Goal: Book appointment/travel/reservation

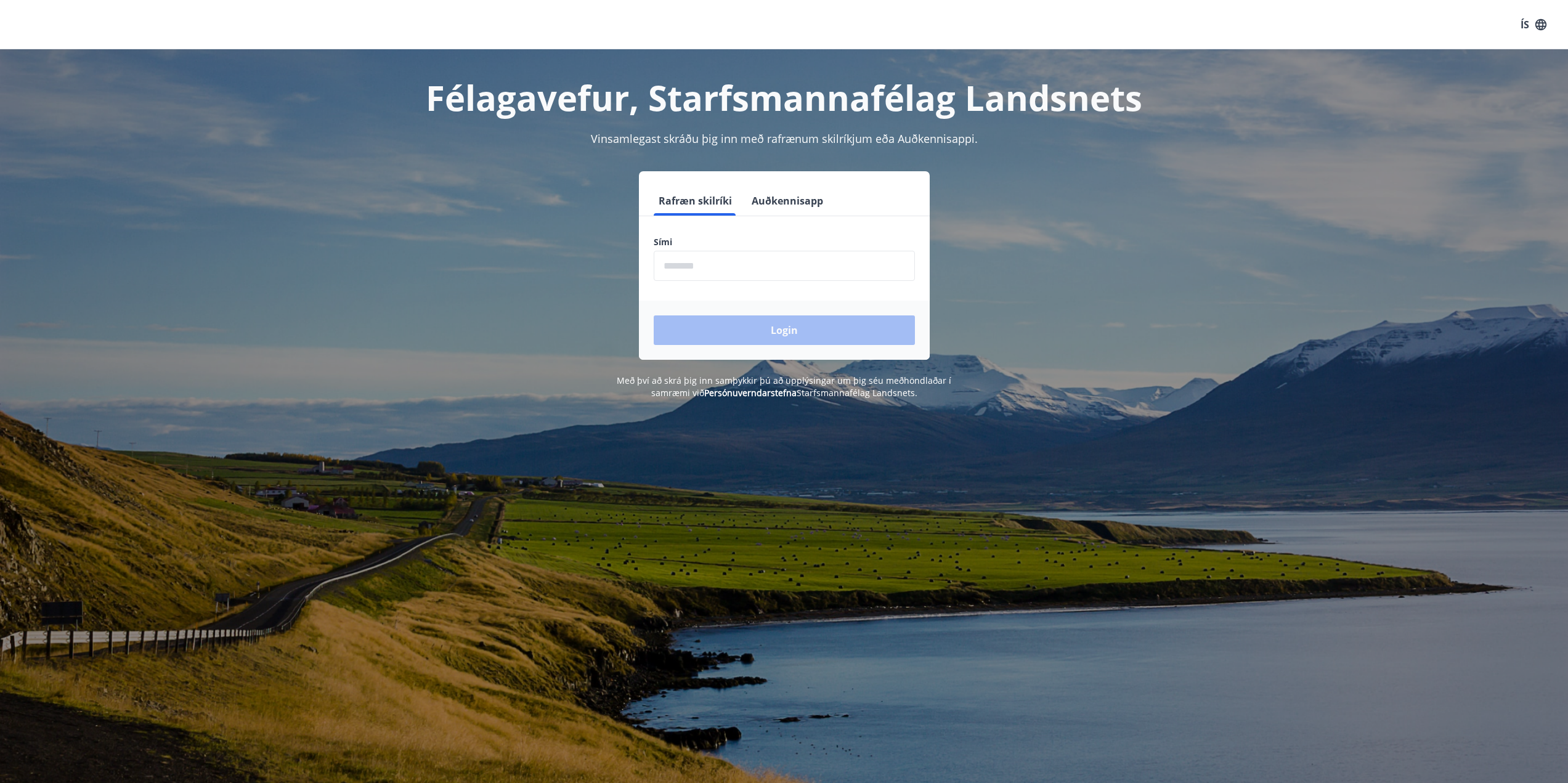
click at [797, 263] on input "phone" at bounding box center [784, 266] width 262 height 30
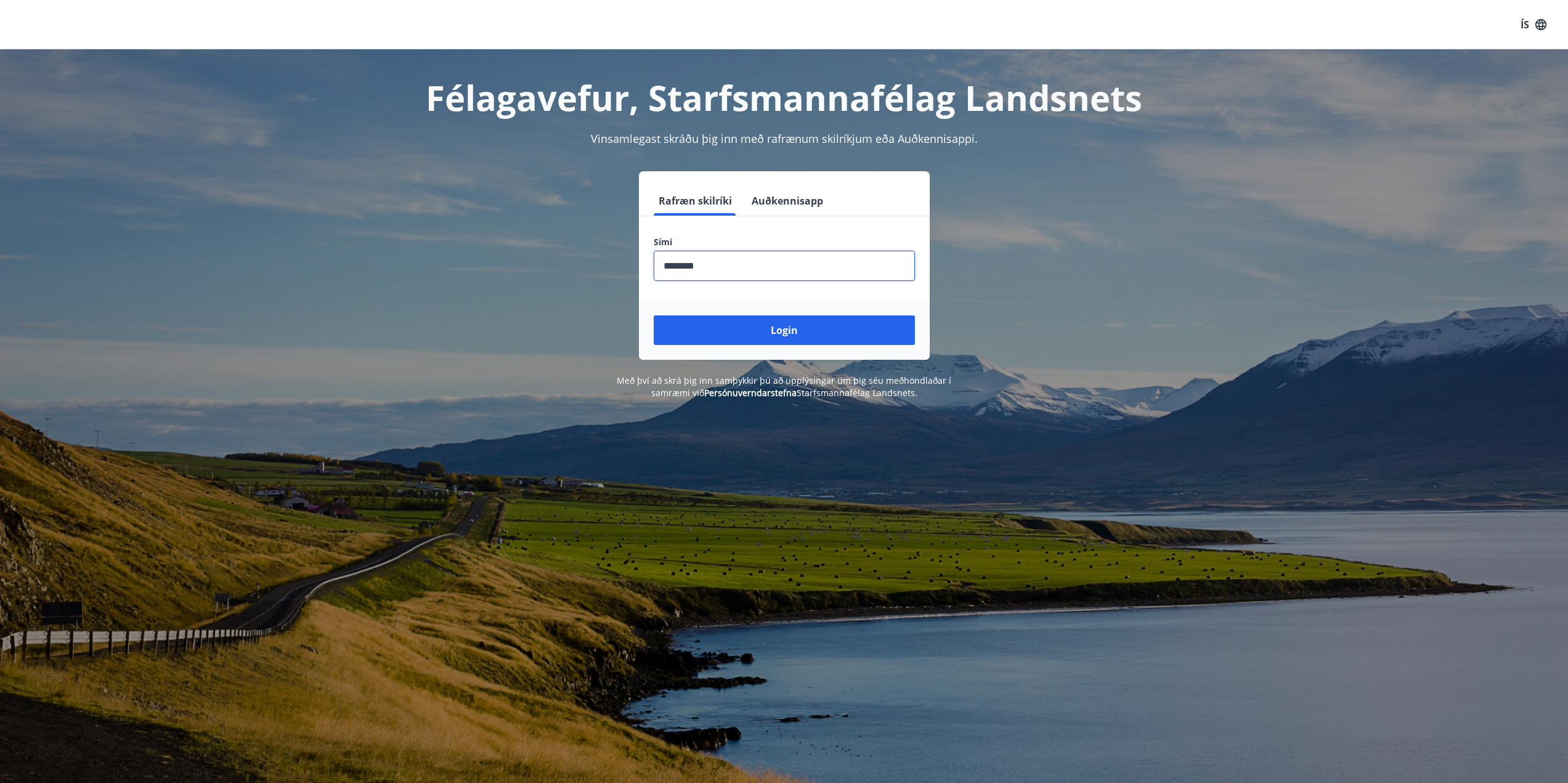
type input "********"
click at [654, 316] on button "Login" at bounding box center [784, 330] width 262 height 29
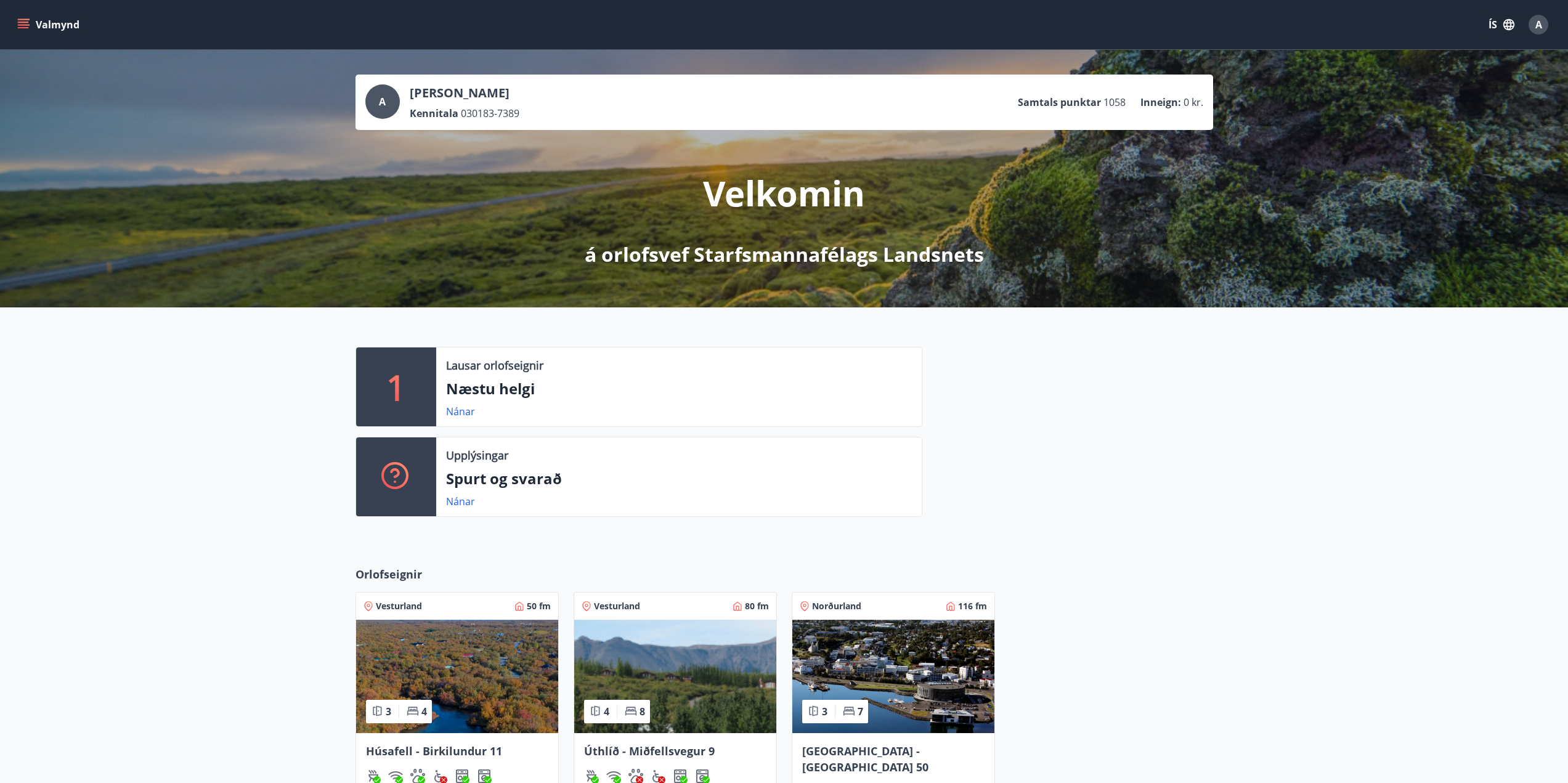
click at [31, 17] on button "Valmynd" at bounding box center [49, 24] width 70 height 23
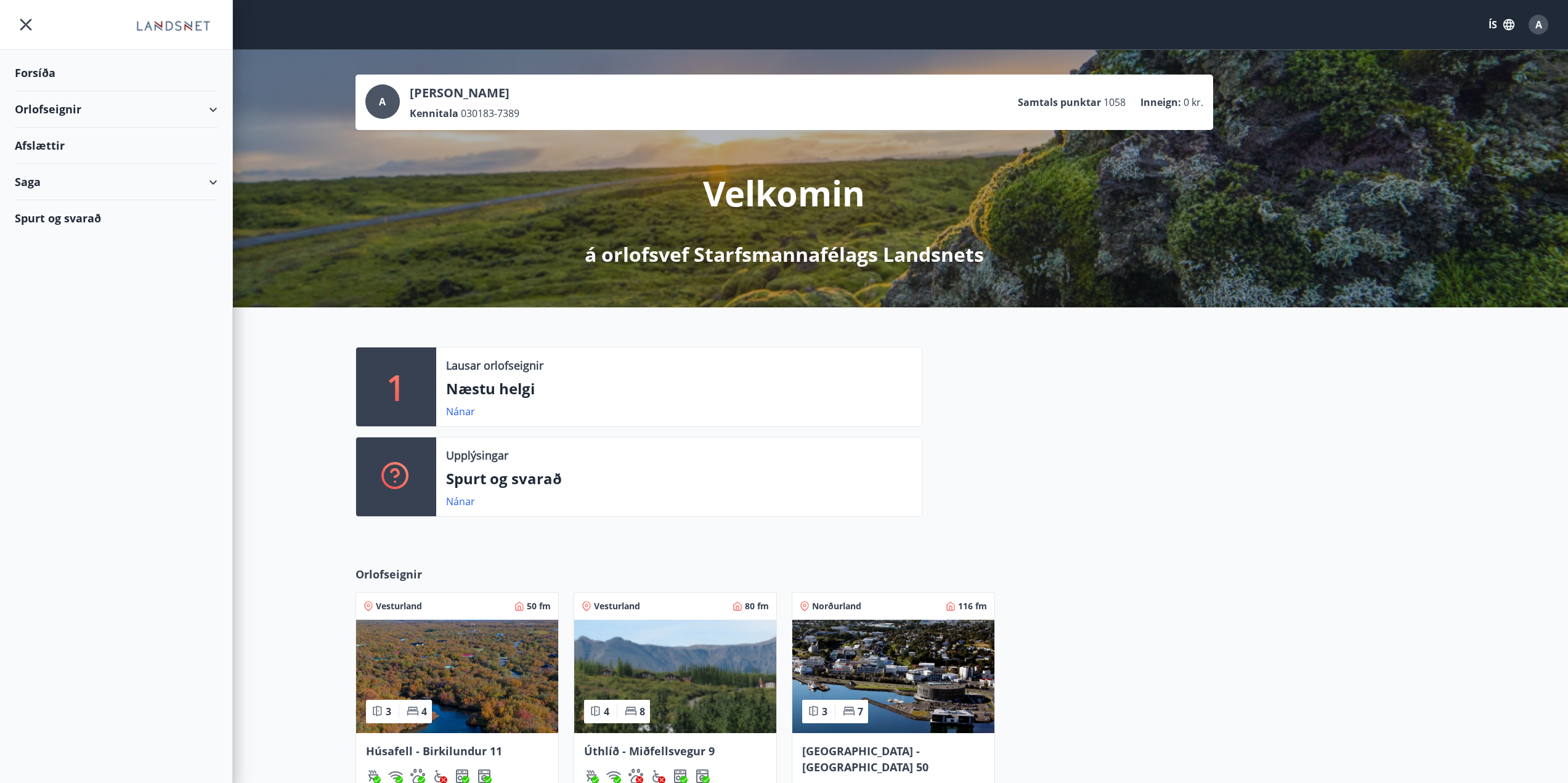
click at [40, 109] on div "Orlofseignir" at bounding box center [116, 109] width 203 height 36
click at [58, 169] on div "Bókunardagatal" at bounding box center [116, 167] width 183 height 25
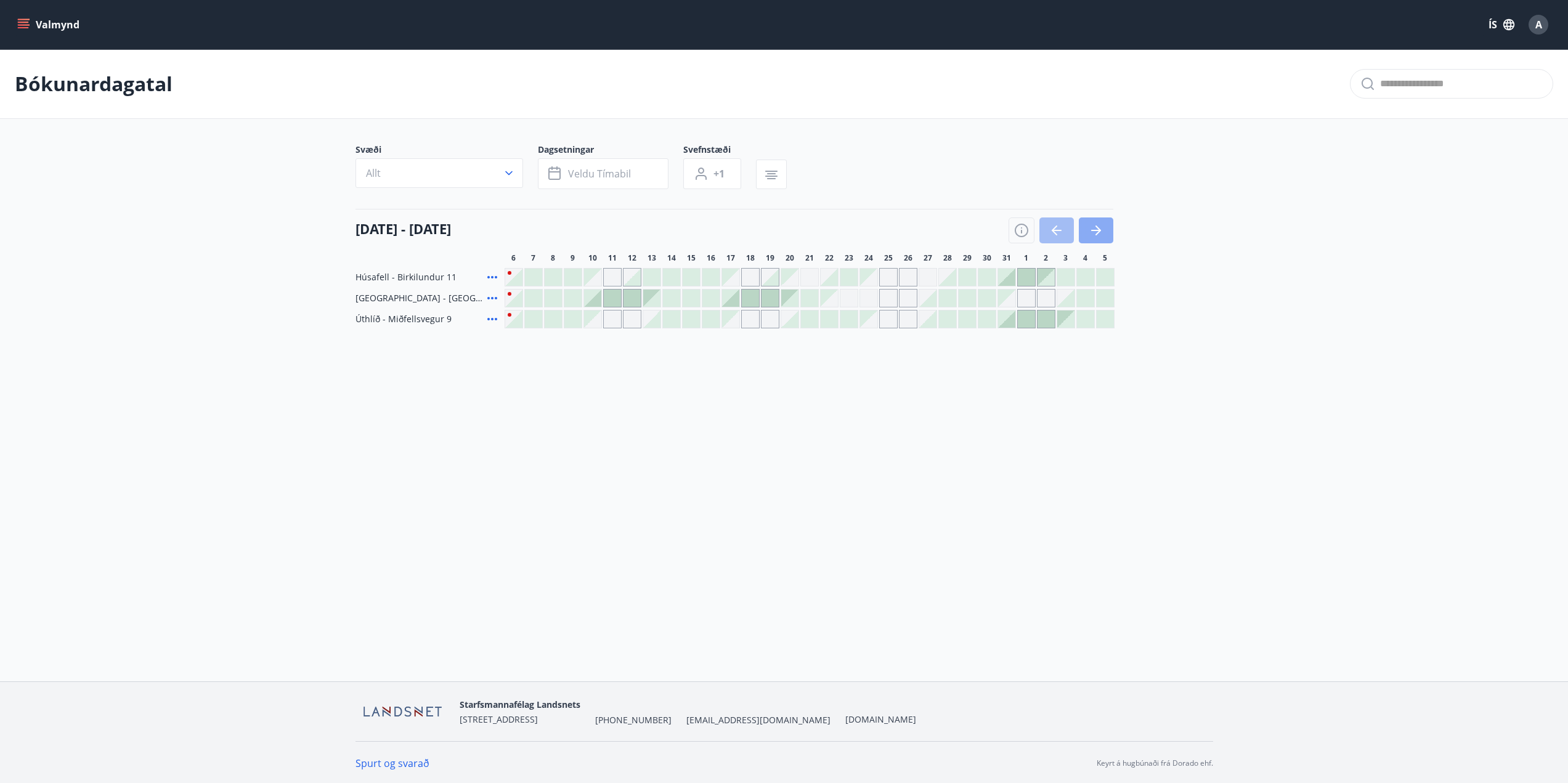
click at [1098, 226] on icon "button" at bounding box center [1096, 230] width 15 height 15
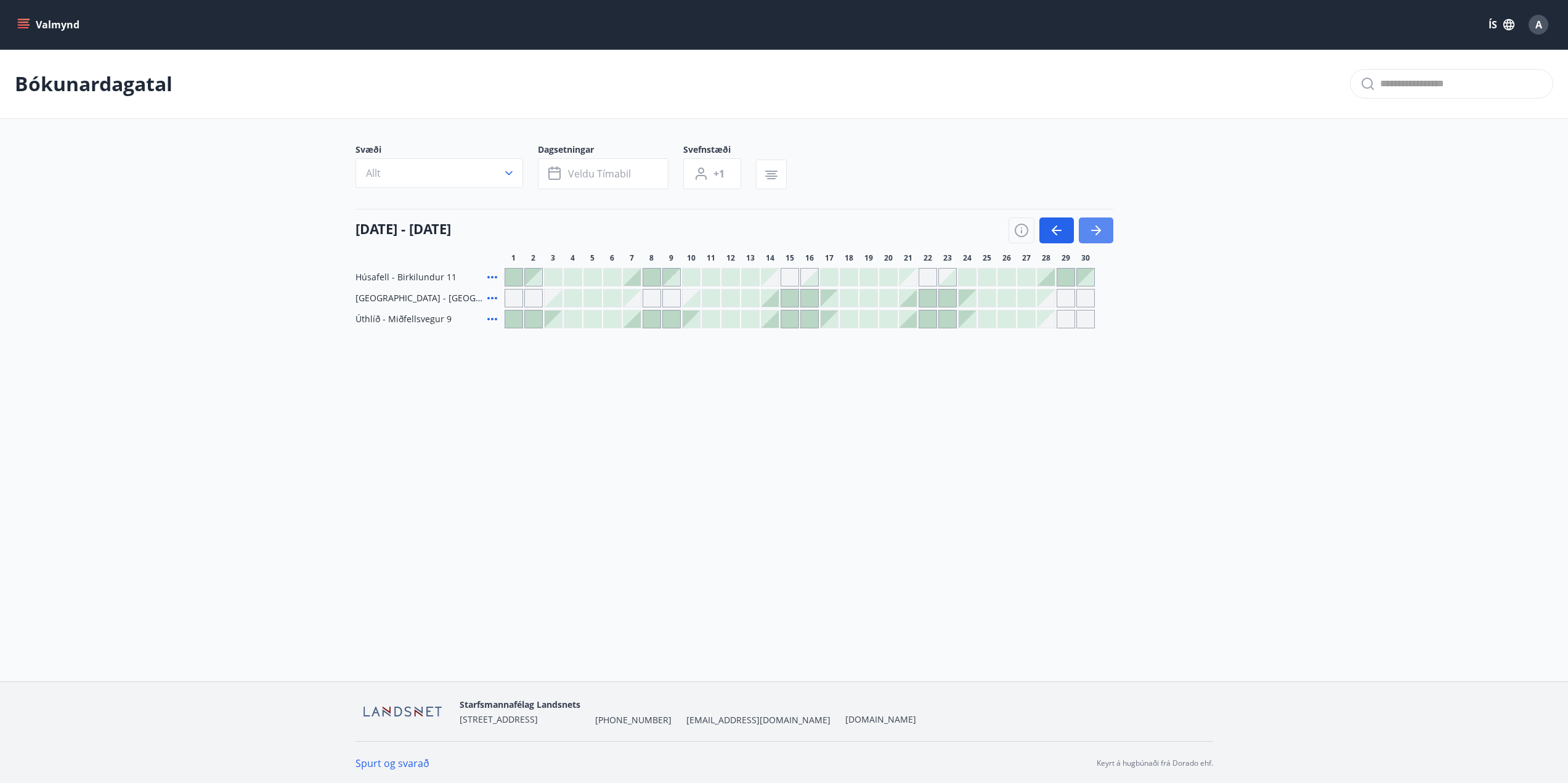
click at [1098, 226] on icon "button" at bounding box center [1096, 230] width 15 height 15
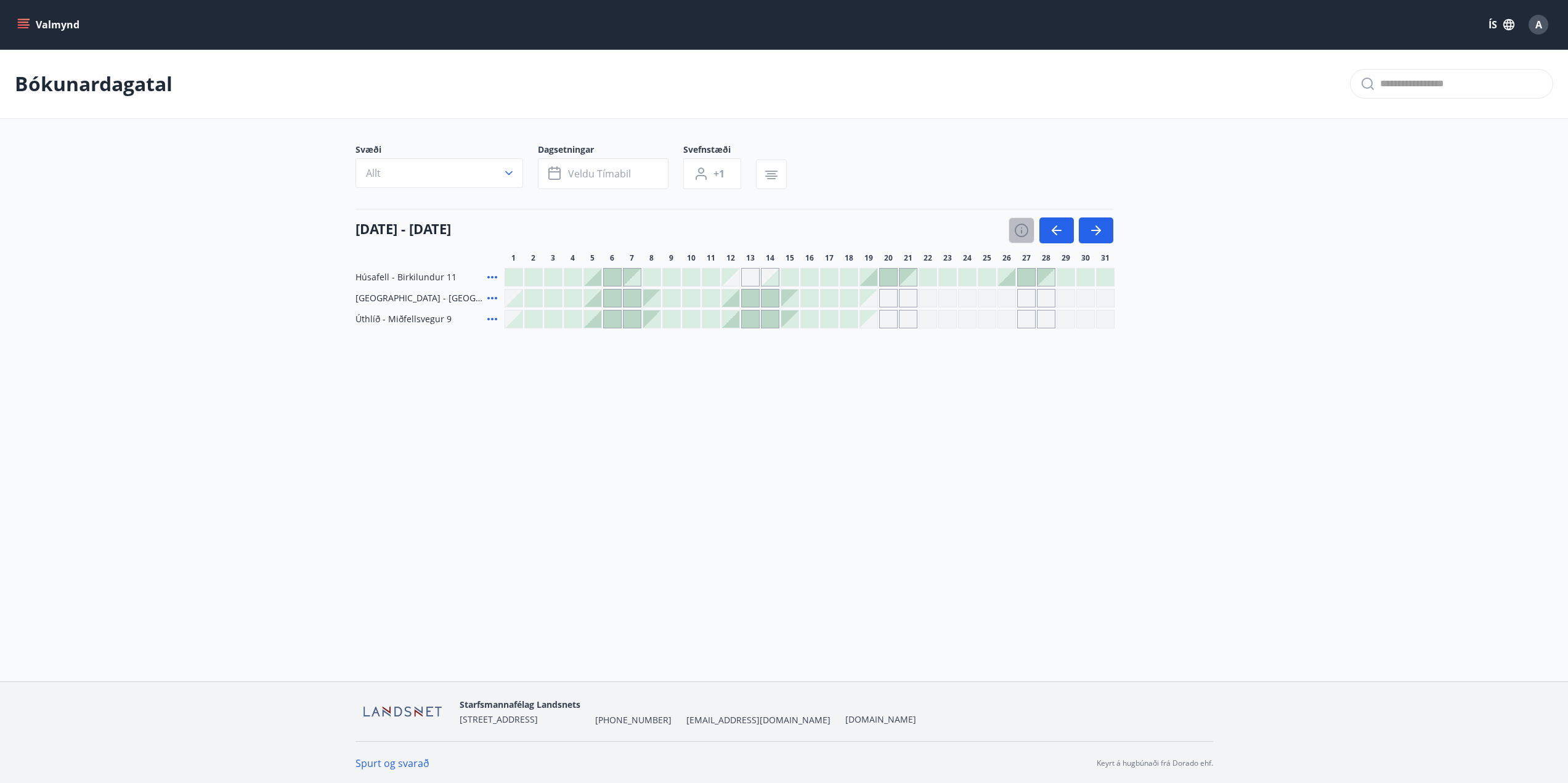
click at [1016, 230] on icon "button" at bounding box center [1021, 230] width 15 height 15
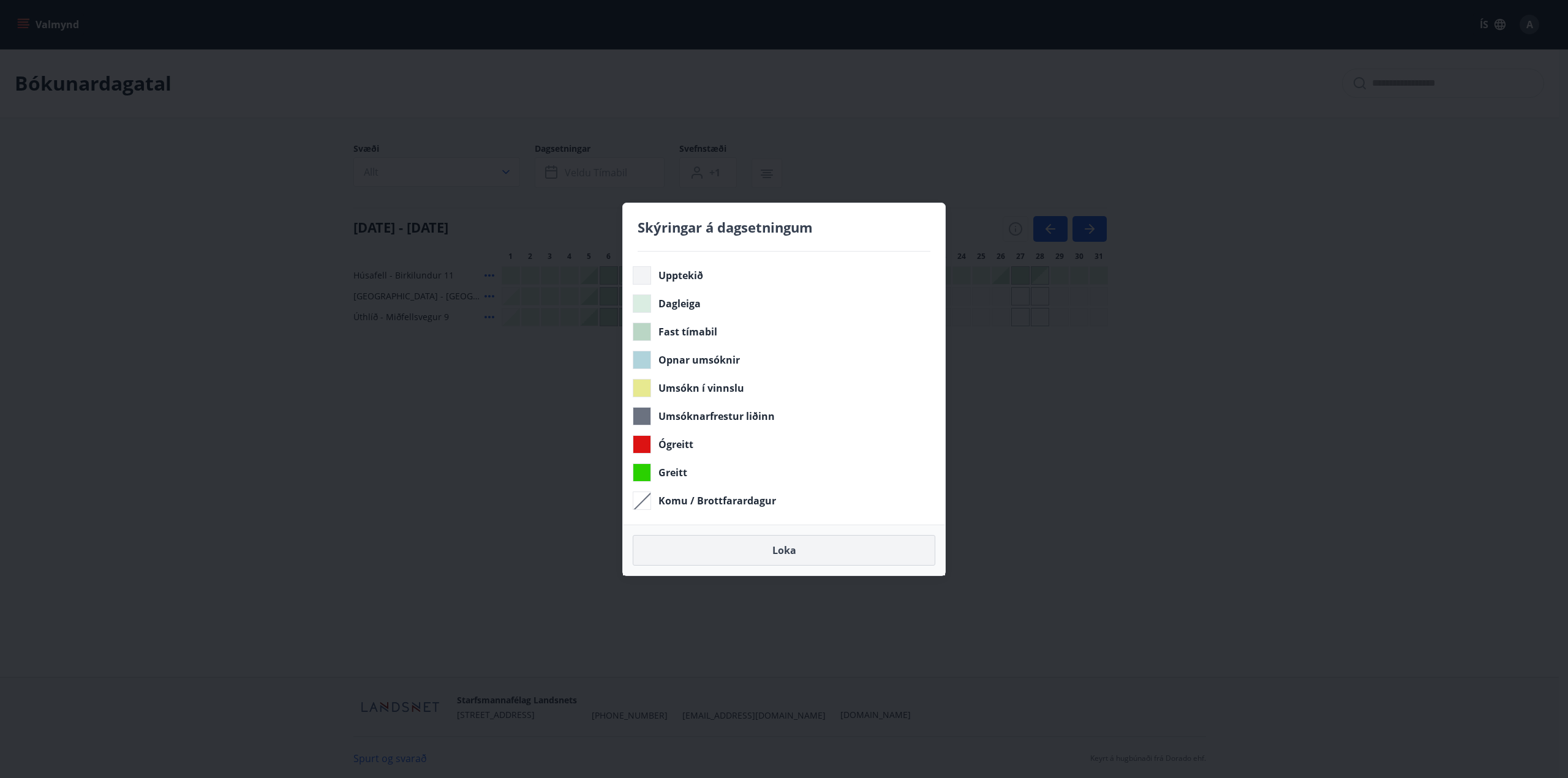
click at [797, 555] on button "Loka" at bounding box center [783, 550] width 303 height 30
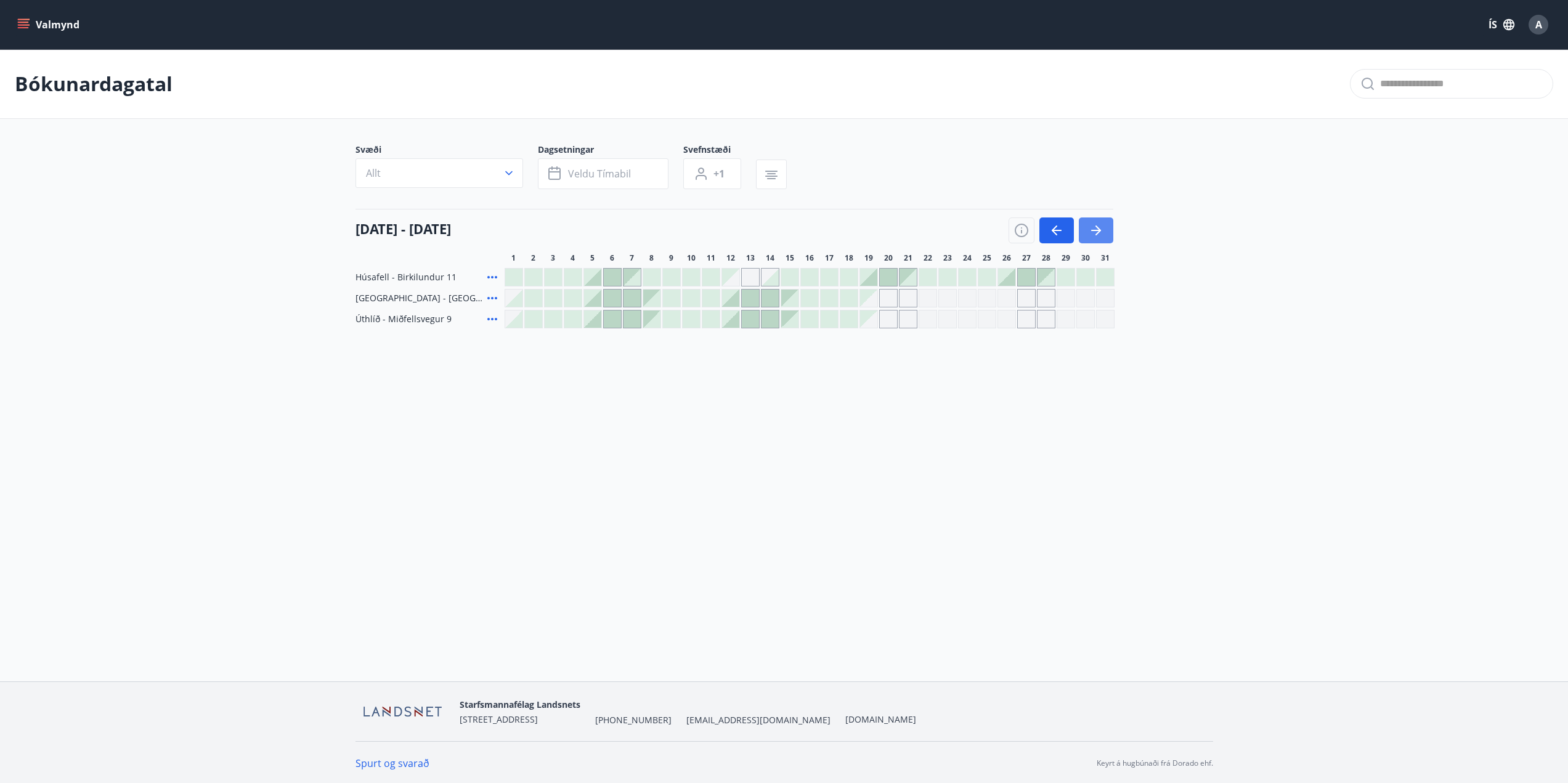
click at [1106, 233] on button "button" at bounding box center [1096, 230] width 34 height 25
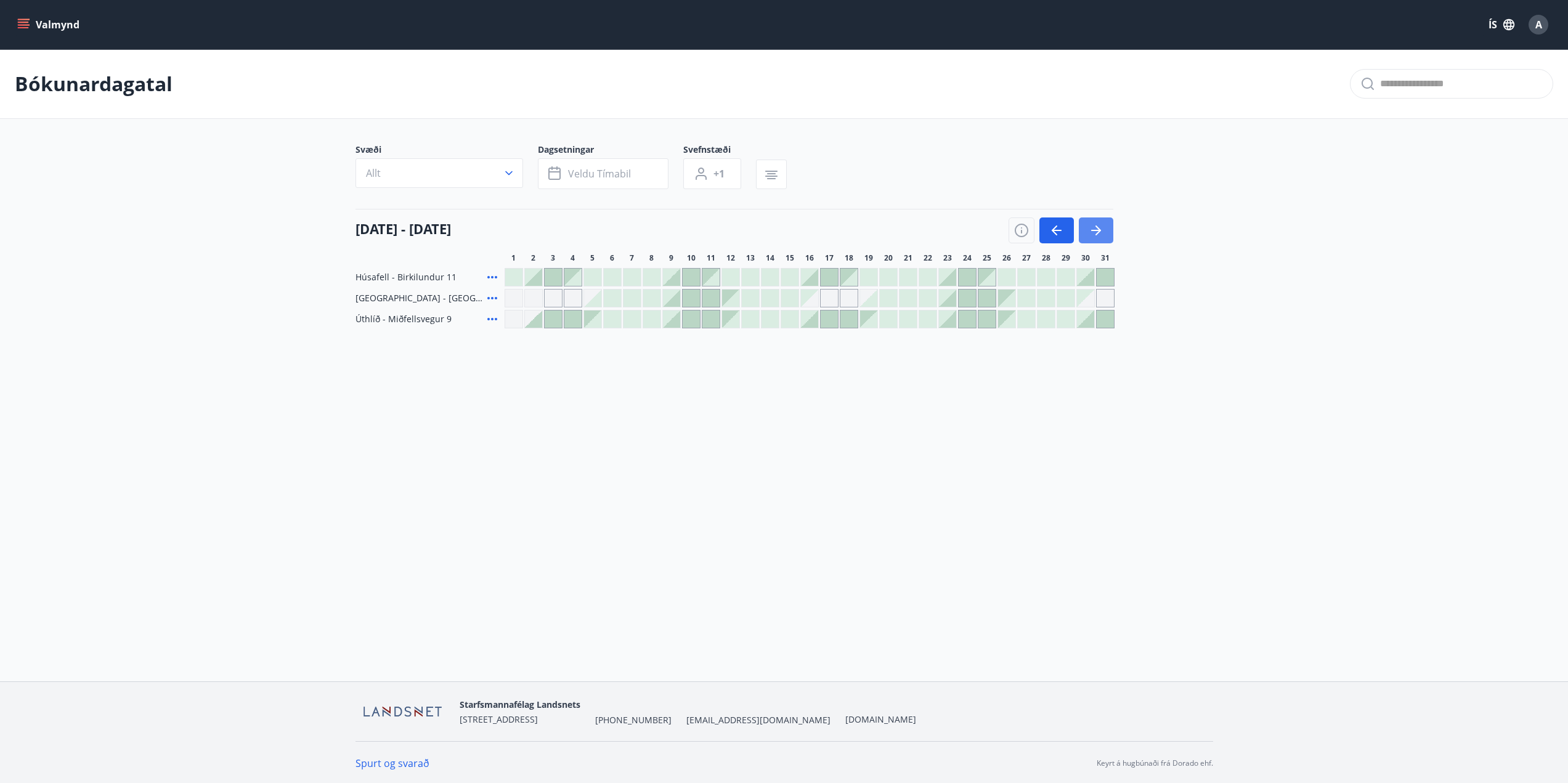
click at [1106, 233] on button "button" at bounding box center [1096, 230] width 34 height 25
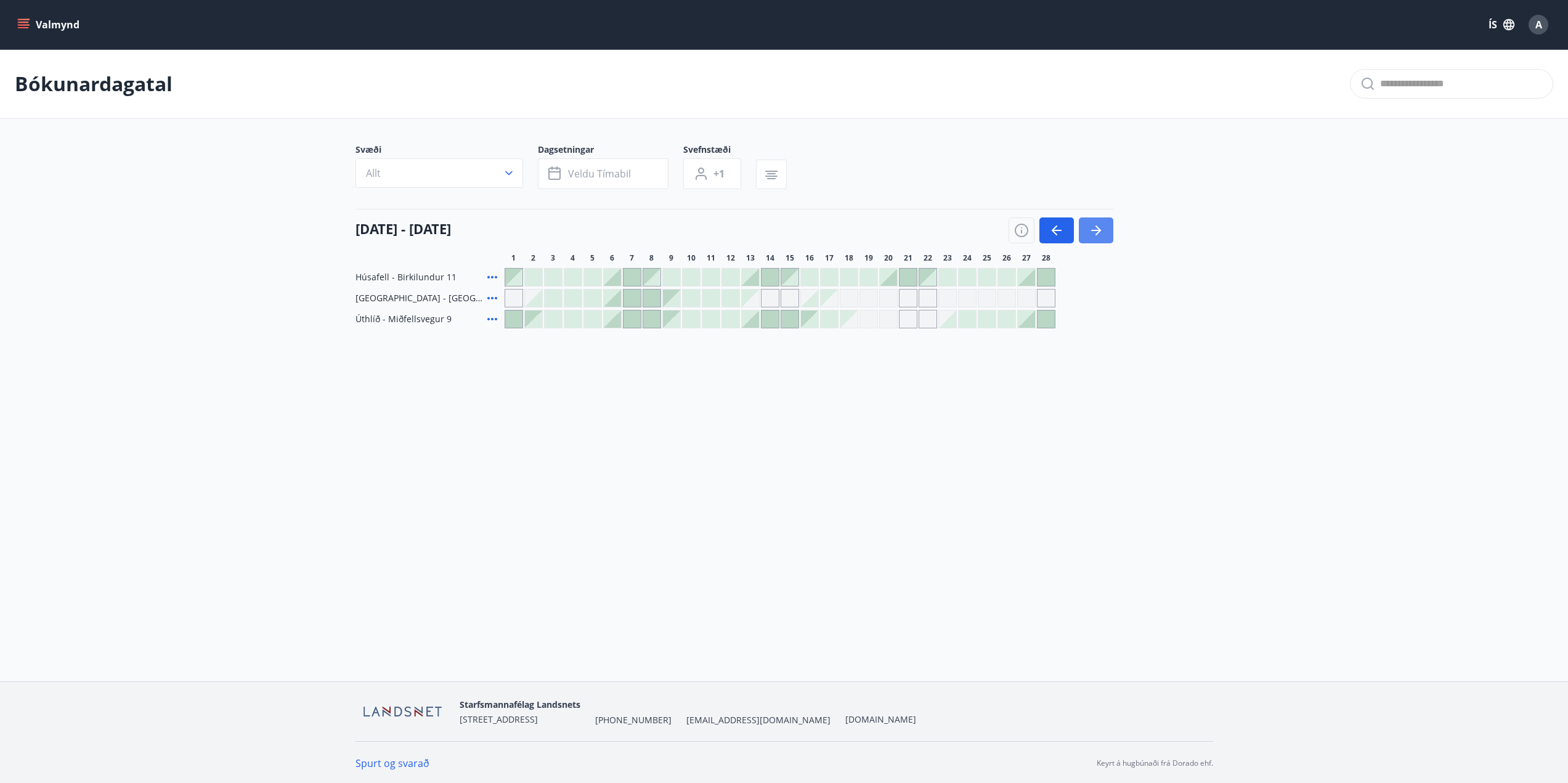
click at [1106, 233] on button "button" at bounding box center [1096, 230] width 34 height 25
click at [1061, 232] on icon "button" at bounding box center [1056, 230] width 15 height 15
drag, startPoint x: 1063, startPoint y: 258, endPoint x: 495, endPoint y: 255, distance: 568.0
click at [495, 255] on div "[DATE] - [DATE] 1 2 3 4 5 6 7 8 9 10 11 12 13 14 15 16 17 18 19 20 21 22 23 24 …" at bounding box center [784, 235] width 858 height 54
click at [353, 257] on div "Svæði Allt Dagsetningar Veldu tímabil Svefnstæði +1 [DATE] - [DATE] 1 2 3 4 5 6…" at bounding box center [784, 235] width 887 height 185
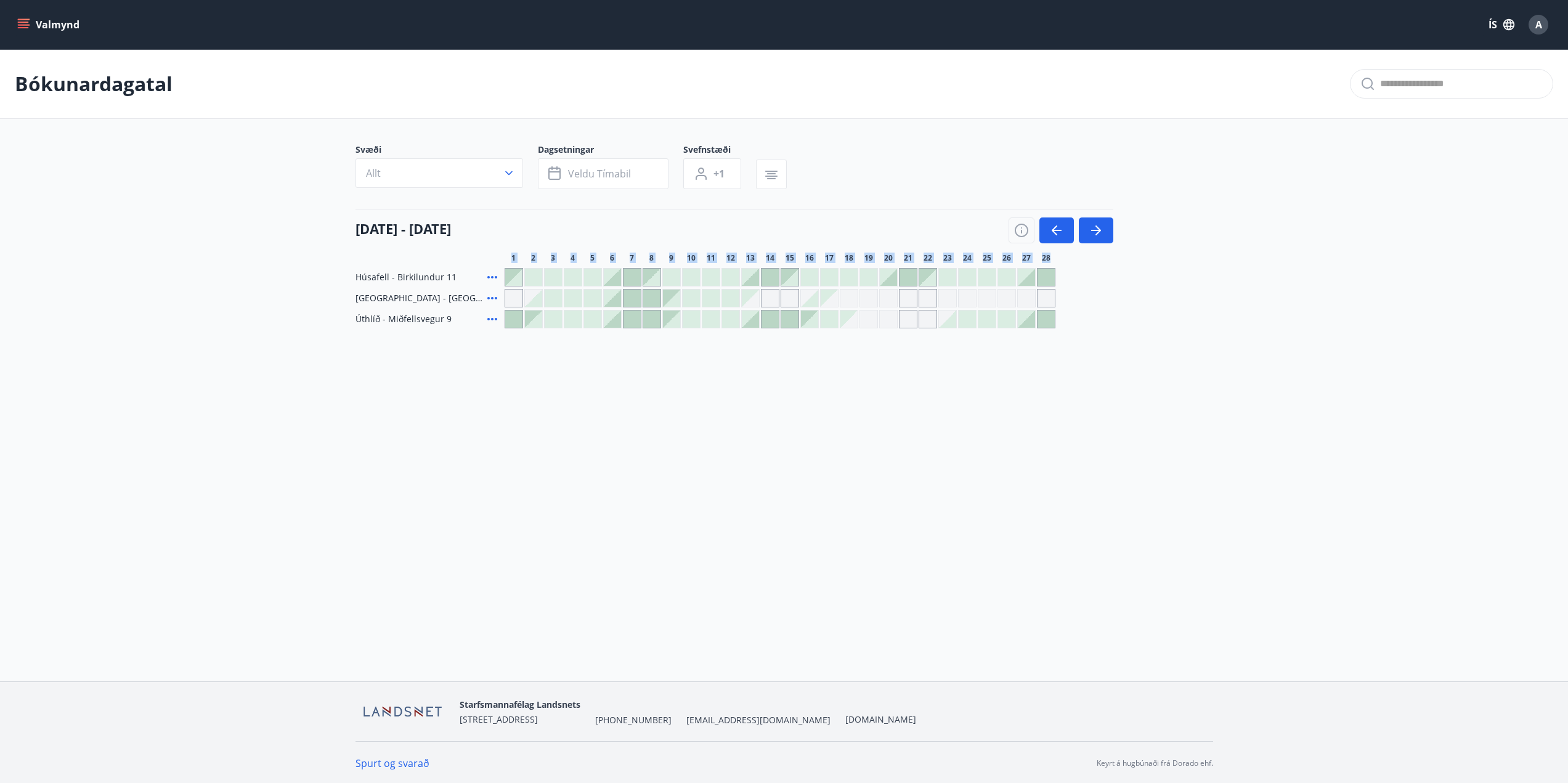
drag, startPoint x: 331, startPoint y: 258, endPoint x: 1104, endPoint y: 258, distance: 773.0
click at [1104, 258] on main "Bókunardagatal Svæði Allt Dagsetningar Veldu tímabil Svefnstæði +1 [DATE] - [DA…" at bounding box center [784, 188] width 1568 height 279
click at [1119, 262] on div "1 2 3 4 5 6 7 8 9 10 11 12 13 14 15 16 17 18 19 20 21 22 23 24 25 26 27 28" at bounding box center [858, 258] width 709 height 10
drag, startPoint x: 1107, startPoint y: 265, endPoint x: 330, endPoint y: 247, distance: 777.2
click at [330, 247] on main "Bókunardagatal Svæði Allt Dagsetningar Veldu tímabil Svefnstæði +1 [DATE] - [DA…" at bounding box center [784, 188] width 1568 height 279
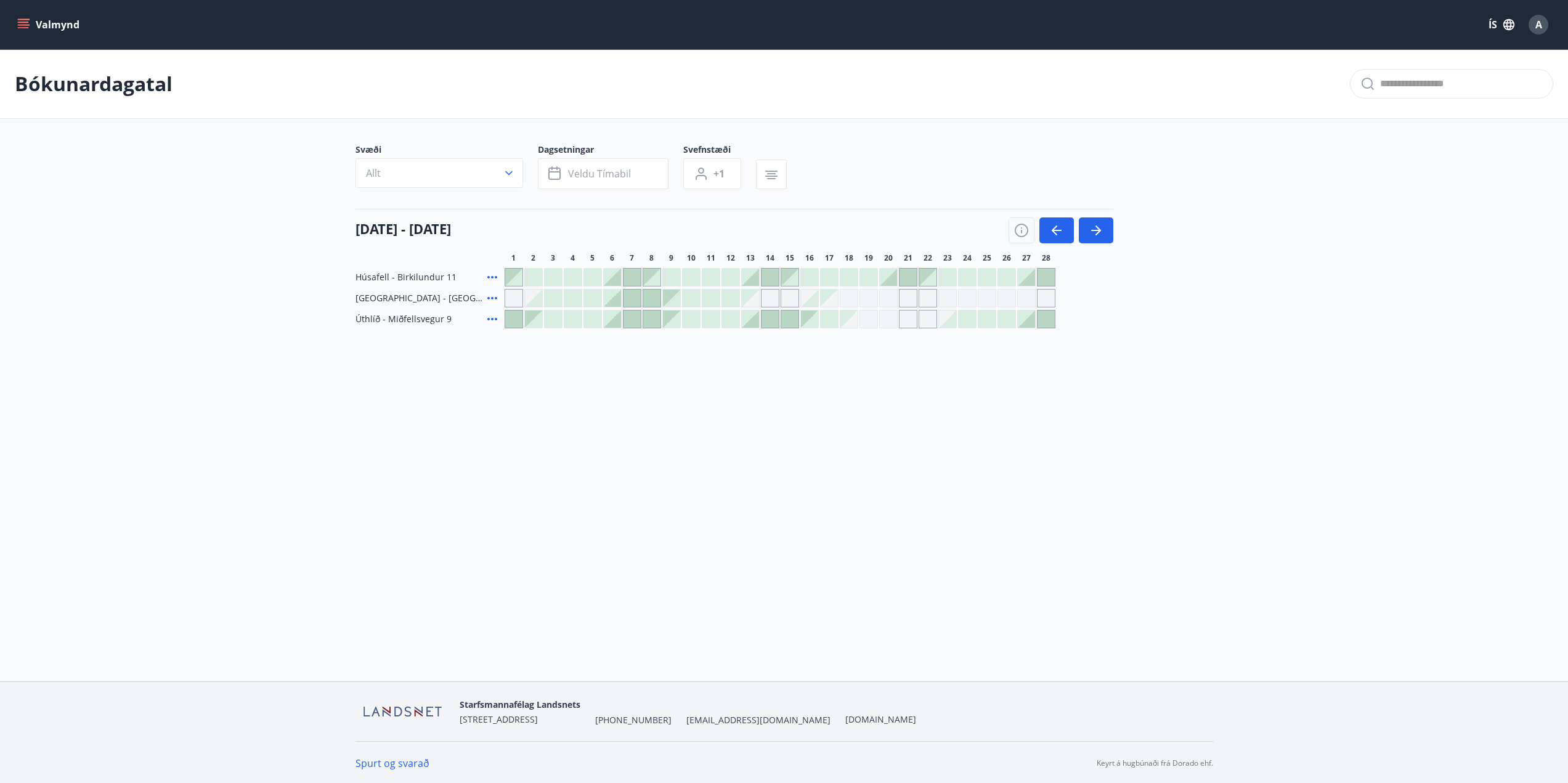
click at [286, 243] on main "Bókunardagatal Svæði Allt Dagsetningar Veldu tímabil Svefnstæði +1 [DATE] - [DA…" at bounding box center [784, 188] width 1568 height 279
drag, startPoint x: 353, startPoint y: 275, endPoint x: 455, endPoint y: 327, distance: 114.5
click at [455, 327] on div "Svæði Allt Dagsetningar Veldu tímabil Svefnstæði +1 [DATE] - [DATE] 1 2 3 4 5 6…" at bounding box center [784, 235] width 887 height 185
click at [480, 334] on div "Bókunardagatal Svæði Allt Dagsetningar Veldu tímabil Svefnstæði +1 [DATE] - [DA…" at bounding box center [784, 213] width 1568 height 328
drag, startPoint x: 463, startPoint y: 322, endPoint x: 360, endPoint y: 267, distance: 116.8
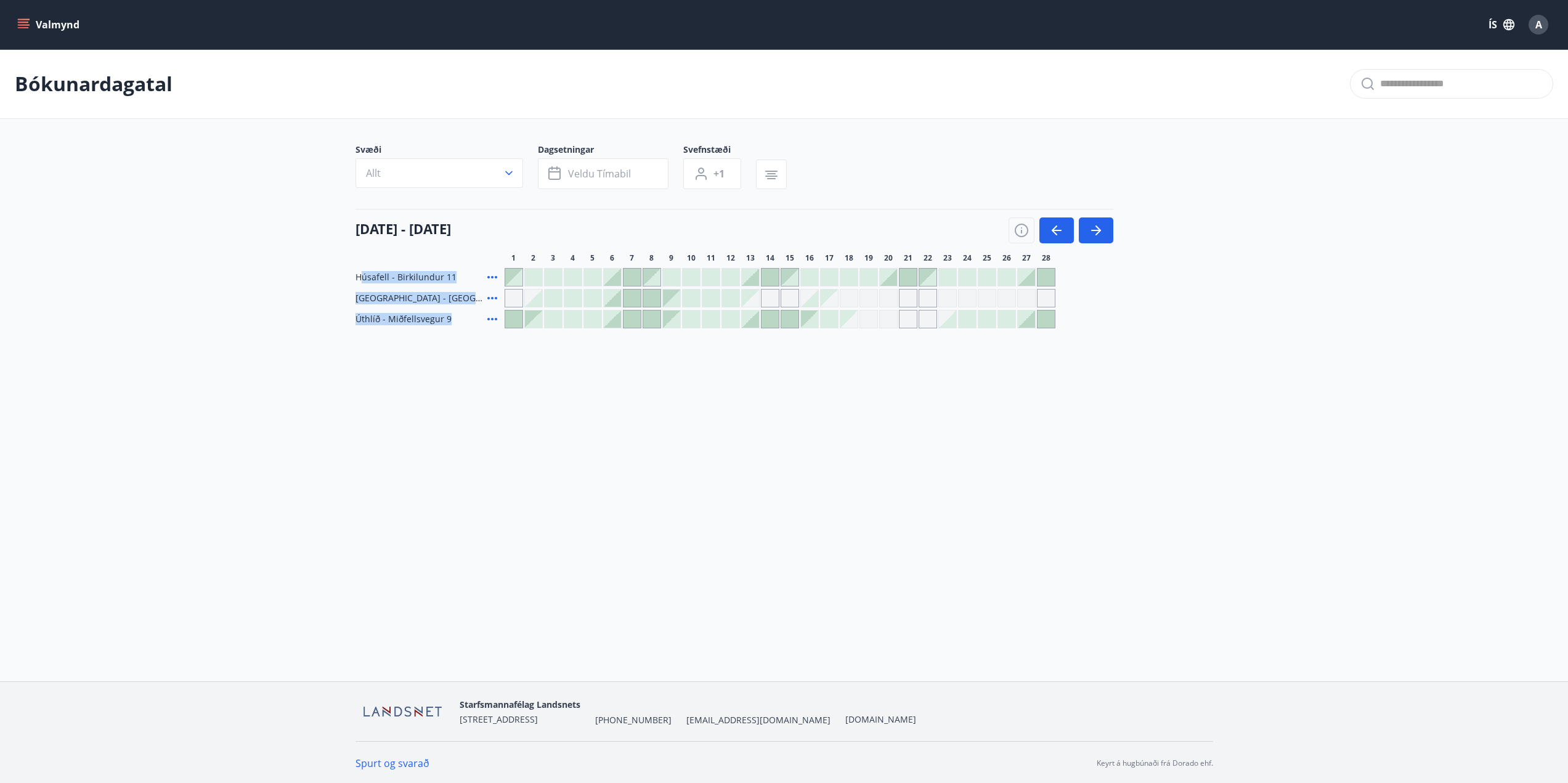
click at [360, 267] on div "Svæði Allt Dagsetningar Veldu tímabil Svefnstæði +1 [DATE] - [DATE] 1 2 3 4 5 6…" at bounding box center [784, 235] width 858 height 185
click at [333, 267] on main "Bókunardagatal Svæði Allt Dagsetningar Veldu tímabil Svefnstæði +1 [DATE] - [DA…" at bounding box center [784, 188] width 1568 height 279
drag, startPoint x: 338, startPoint y: 269, endPoint x: 374, endPoint y: 300, distance: 47.5
click at [349, 279] on main "Bókunardagatal Svæði Allt Dagsetningar Veldu tímabil Svefnstæði +1 [DATE] - [DA…" at bounding box center [784, 188] width 1568 height 279
drag, startPoint x: 374, startPoint y: 300, endPoint x: 444, endPoint y: 328, distance: 75.4
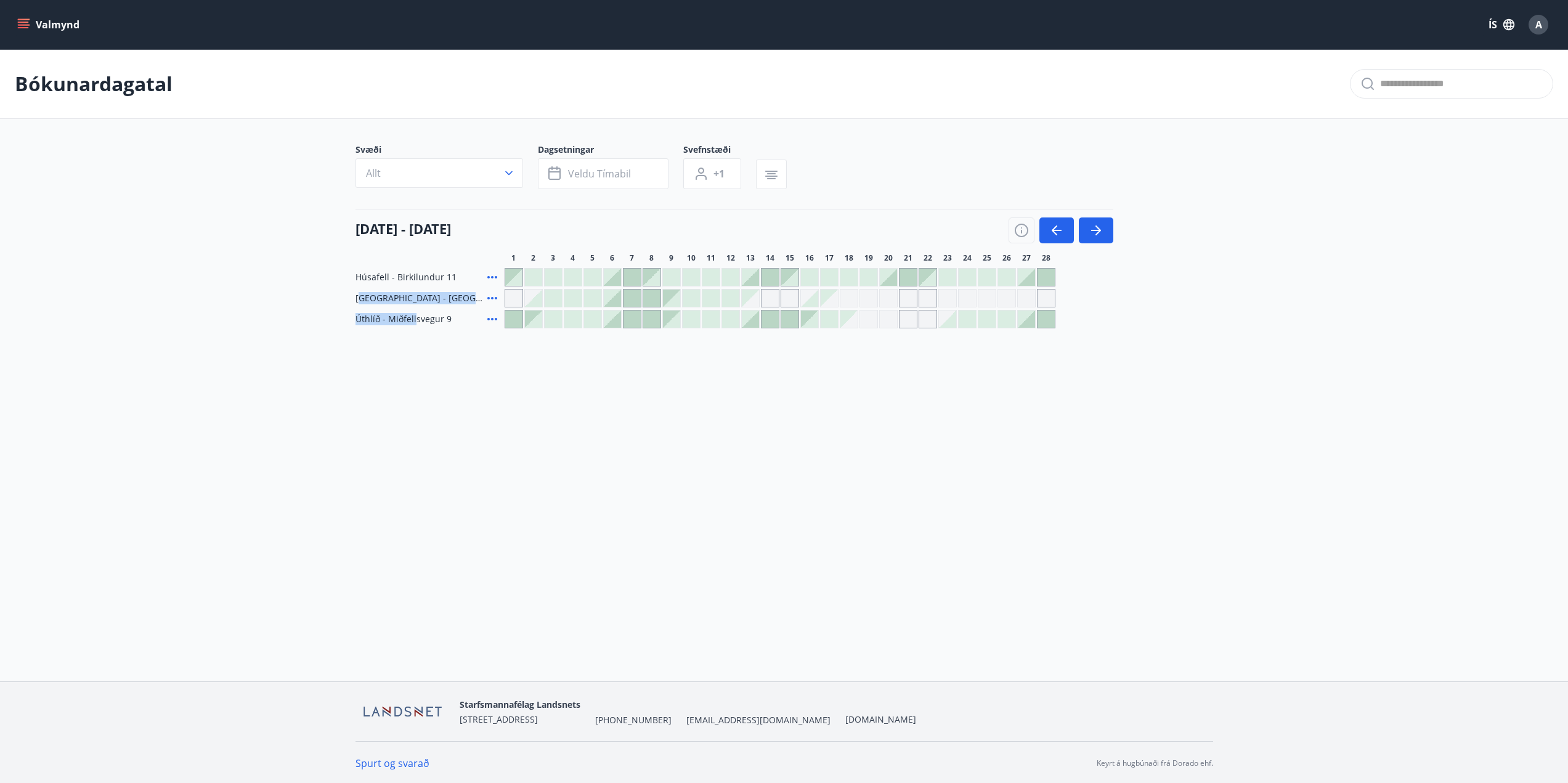
click at [424, 333] on div "Bókunardagatal Svæði Allt Dagsetningar Veldu tímabil Svefnstæði +1 [DATE] - [DA…" at bounding box center [784, 213] width 1568 height 328
click at [444, 328] on div "Bókunardagatal Svæði Allt Dagsetningar Veldu tímabil Svefnstæði +1 [DATE] - [DA…" at bounding box center [784, 213] width 1568 height 328
click at [455, 321] on div "Úthlíð - Miðfellsvegur 9" at bounding box center [427, 318] width 144 height 19
drag, startPoint x: 455, startPoint y: 321, endPoint x: 358, endPoint y: 257, distance: 116.2
click at [358, 257] on div "Svæði Allt Dagsetningar Veldu tímabil Svefnstæði +1 [DATE] - [DATE] 1 2 3 4 5 6…" at bounding box center [784, 235] width 858 height 185
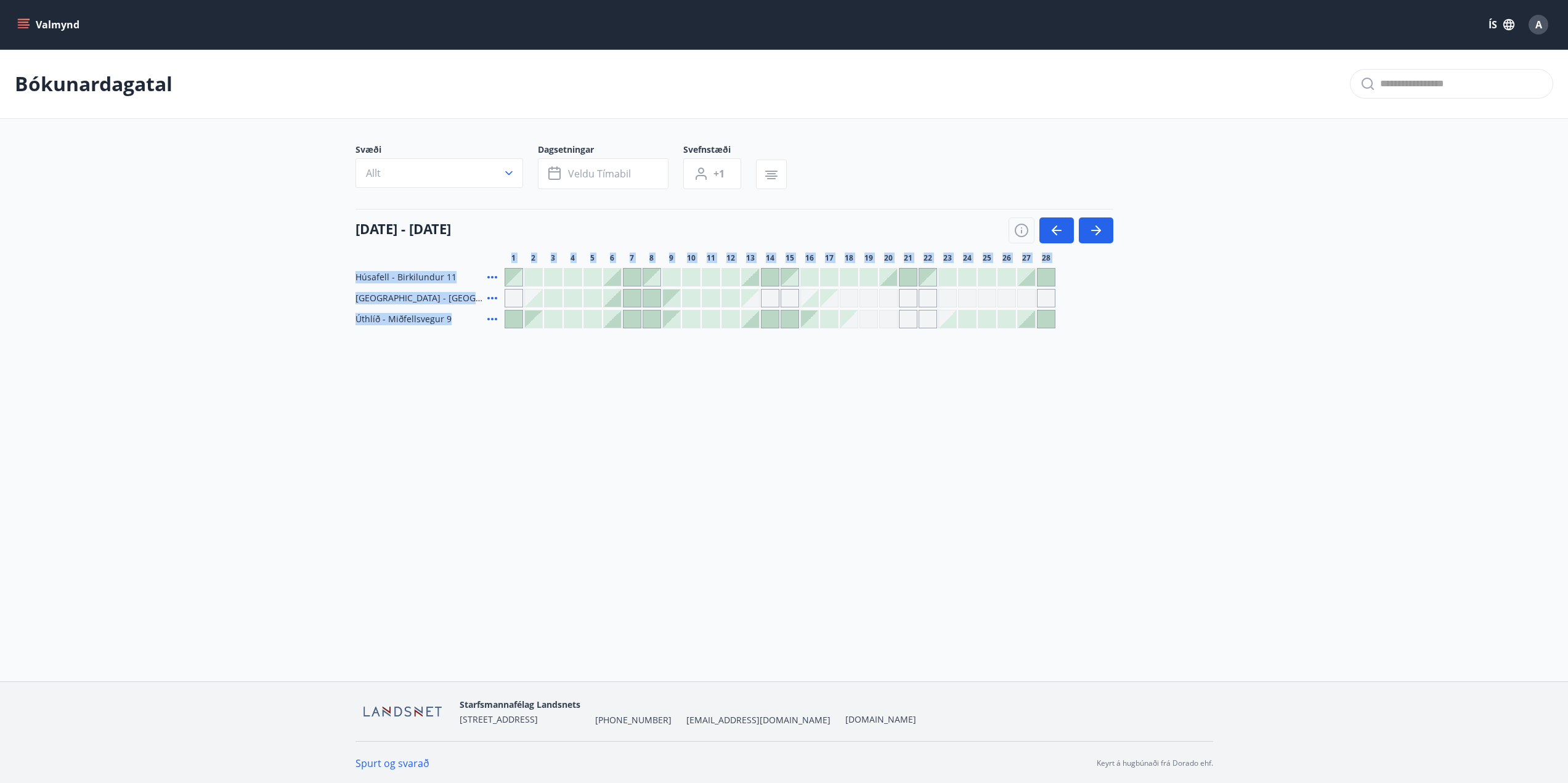
click at [307, 253] on main "Bókunardagatal Svæði Allt Dagsetningar Veldu tímabil Svefnstæði +1 [DATE] - [DA…" at bounding box center [784, 188] width 1568 height 279
drag, startPoint x: 316, startPoint y: 267, endPoint x: 466, endPoint y: 329, distance: 162.3
click at [466, 329] on div "Bókunardagatal Svæði Allt Dagsetningar Veldu tímabil Svefnstæði +1 [DATE] - [DA…" at bounding box center [784, 213] width 1568 height 328
drag, startPoint x: 1082, startPoint y: 258, endPoint x: 359, endPoint y: 310, distance: 724.9
click at [359, 310] on div "Svæði Allt Dagsetningar Veldu tímabil Svefnstæði +1 [DATE] - [DATE] 1 2 3 4 5 6…" at bounding box center [784, 235] width 858 height 185
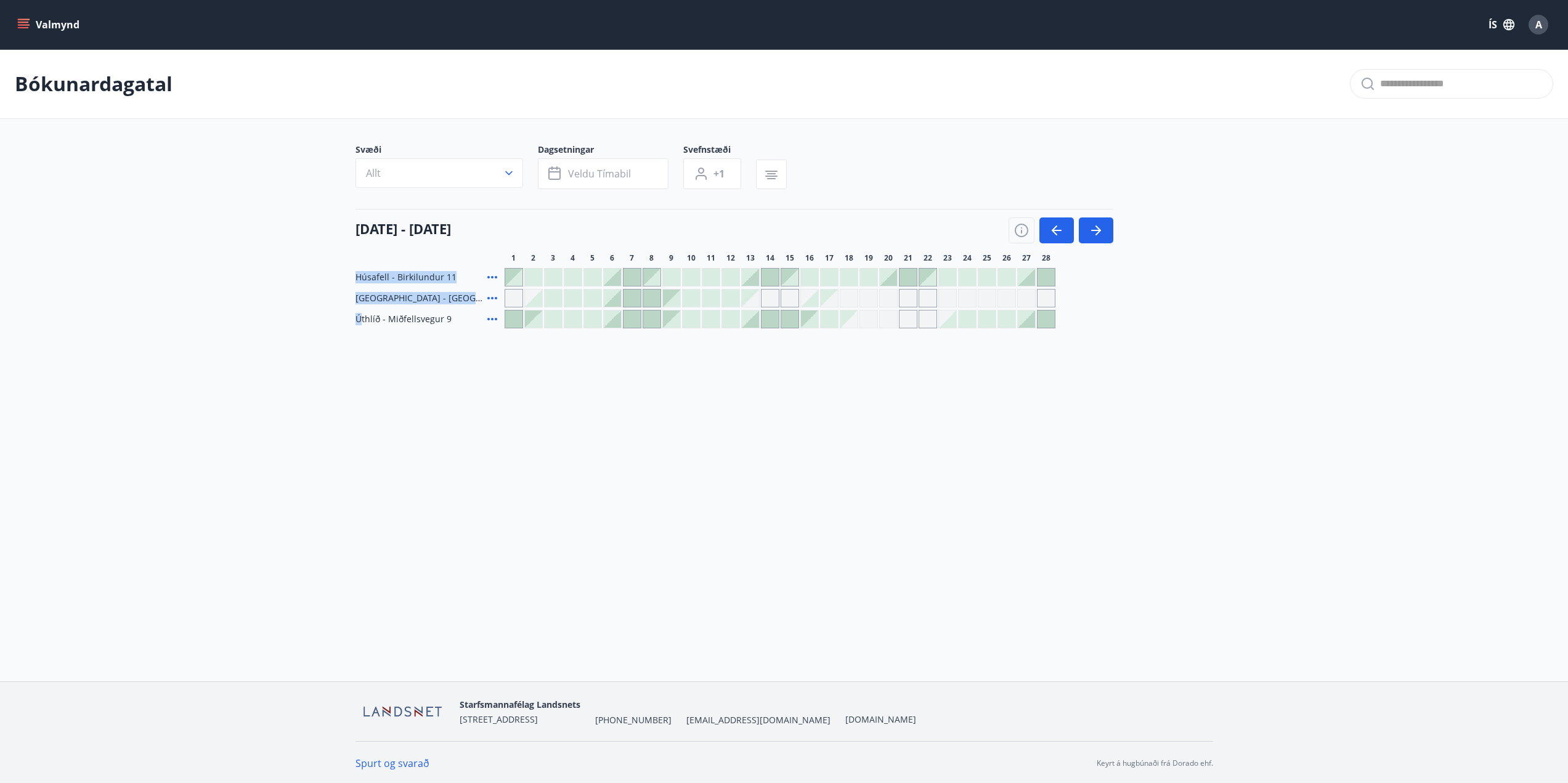
click at [359, 310] on div "Húsafell - Birkilundur 11 [GEOGRAPHIC_DATA] - [GEOGRAPHIC_DATA] 50 Úthlíð - [GE…" at bounding box center [784, 298] width 858 height 61
click at [440, 321] on span "Úthlíð - Miðfellsvegur 9" at bounding box center [404, 318] width 96 height 13
drag, startPoint x: 454, startPoint y: 319, endPoint x: 342, endPoint y: 235, distance: 140.0
click at [342, 235] on div "Svæði Allt Dagsetningar Veldu tímabil Svefnstæði +1 [DATE] - [DATE] 1 2 3 4 5 6…" at bounding box center [784, 235] width 887 height 185
click at [298, 230] on main "Bókunardagatal Svæði Allt Dagsetningar Veldu tímabil Svefnstæði +1 [DATE] - [DA…" at bounding box center [784, 188] width 1568 height 279
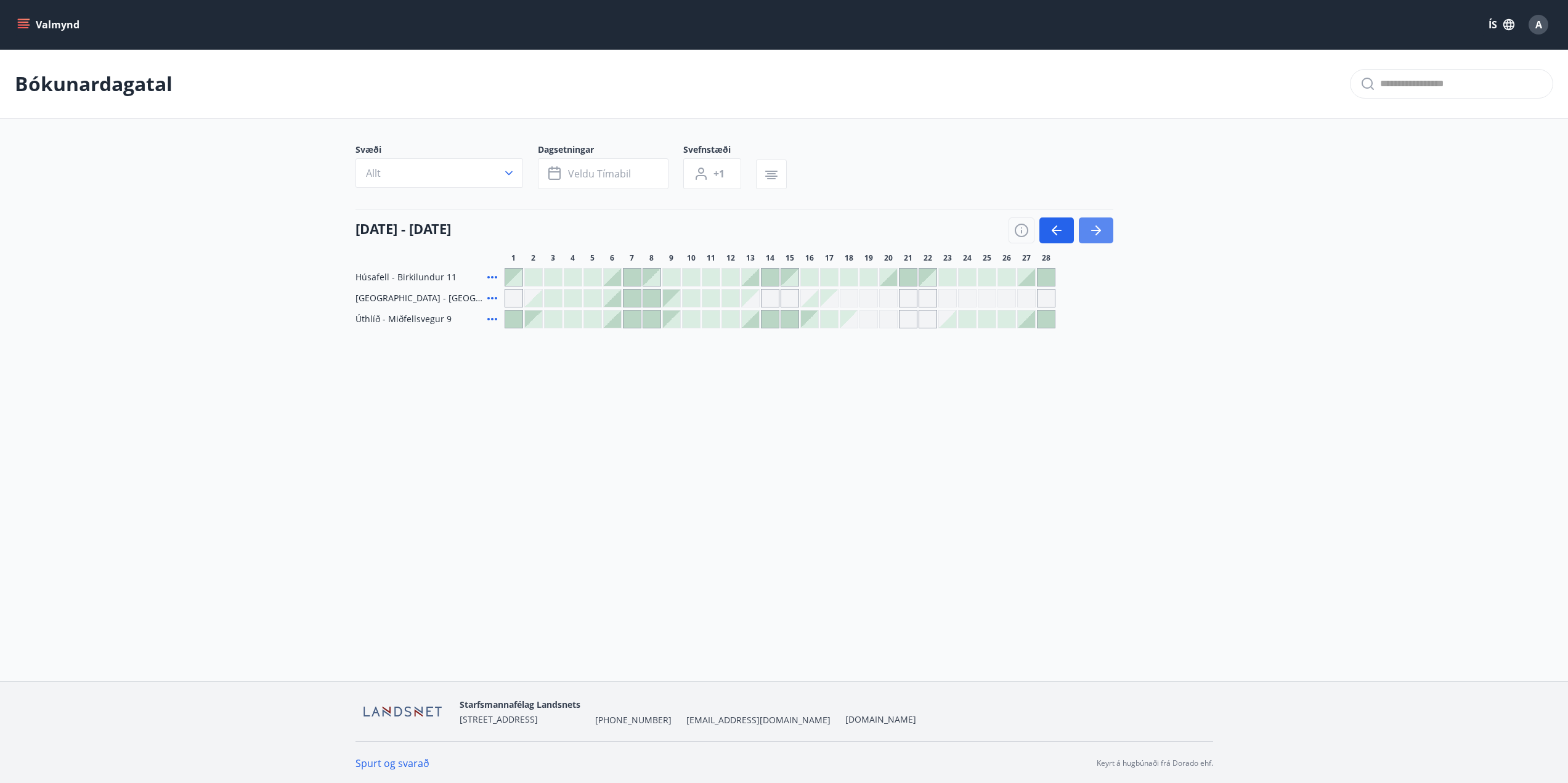
click at [1090, 233] on icon "button" at bounding box center [1096, 230] width 15 height 15
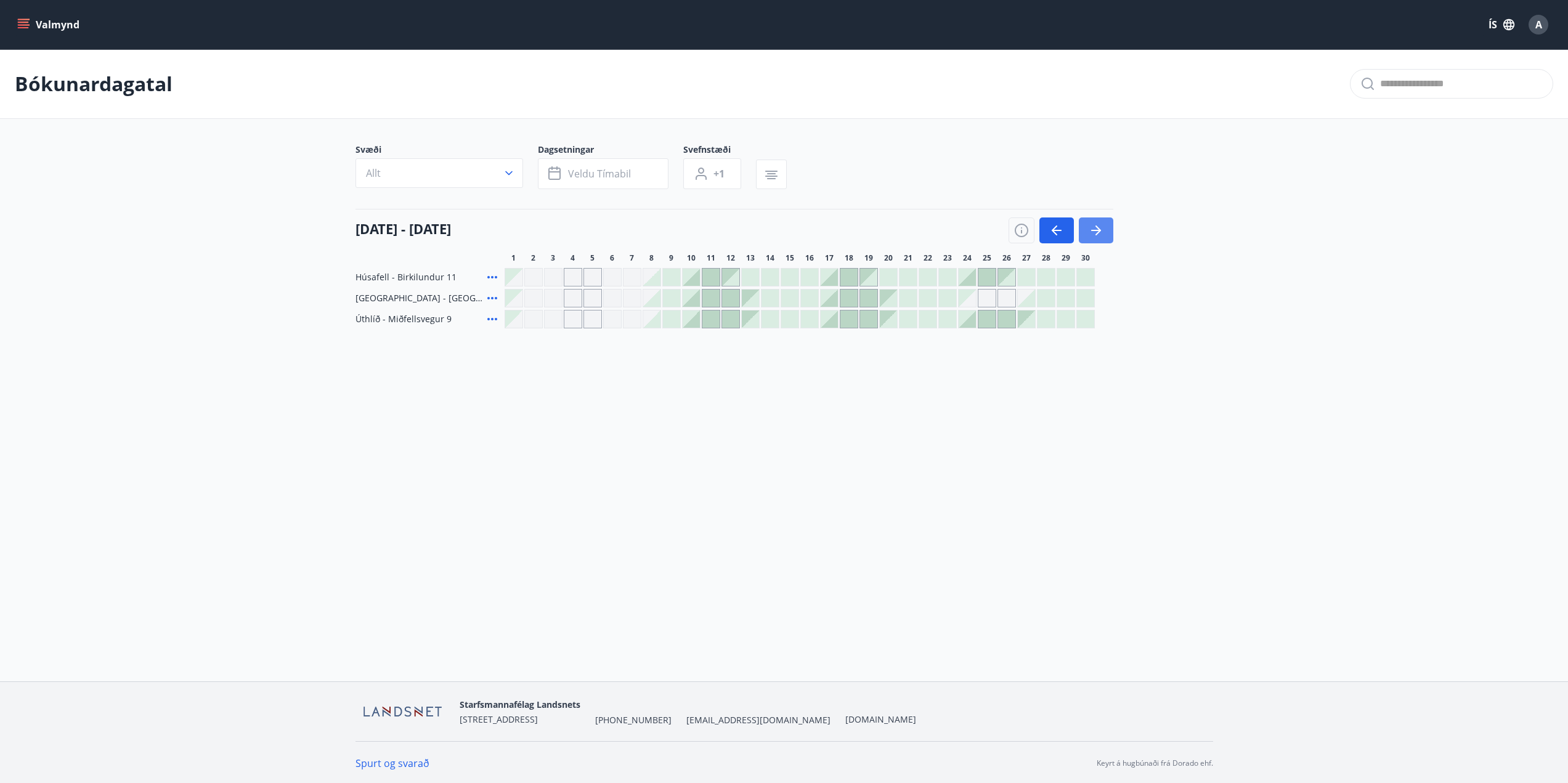
click at [1089, 228] on icon "button" at bounding box center [1096, 230] width 15 height 15
